Goal: Navigation & Orientation: Go to known website

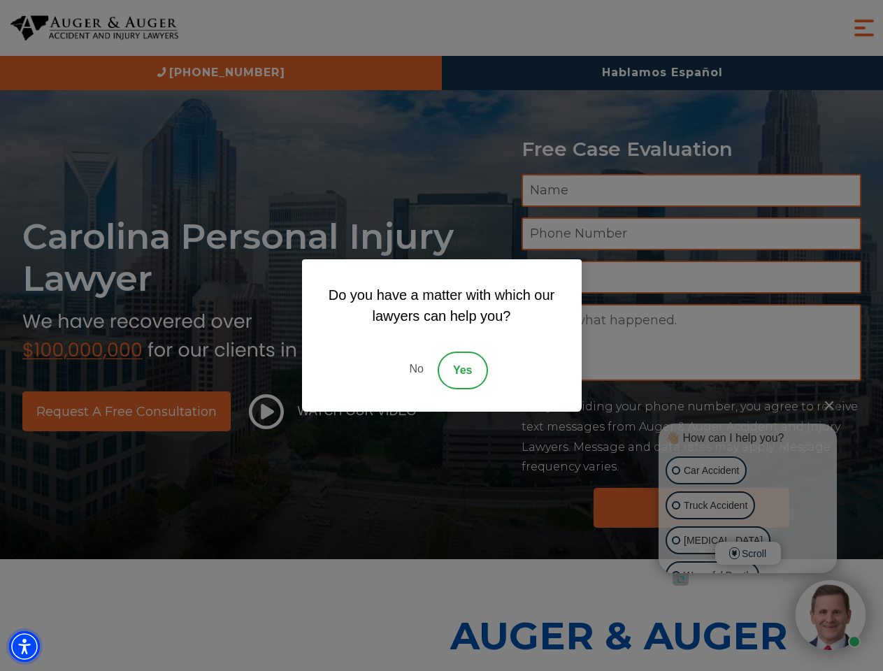
click at [24, 647] on img "Accessibility Menu" at bounding box center [24, 646] width 31 height 31
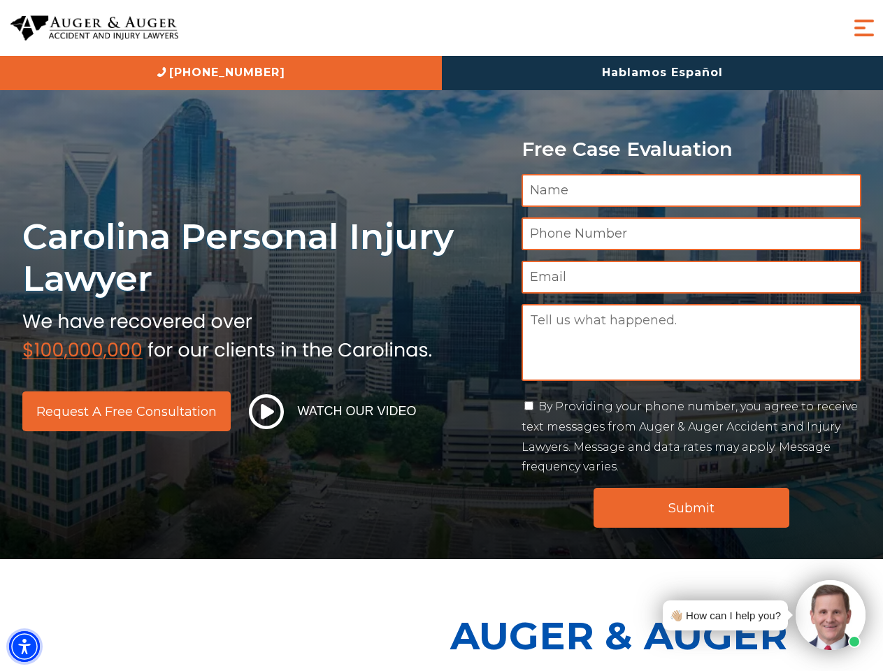
click at [24, 647] on img "Accessibility Menu" at bounding box center [24, 646] width 31 height 31
